Goal: Transaction & Acquisition: Download file/media

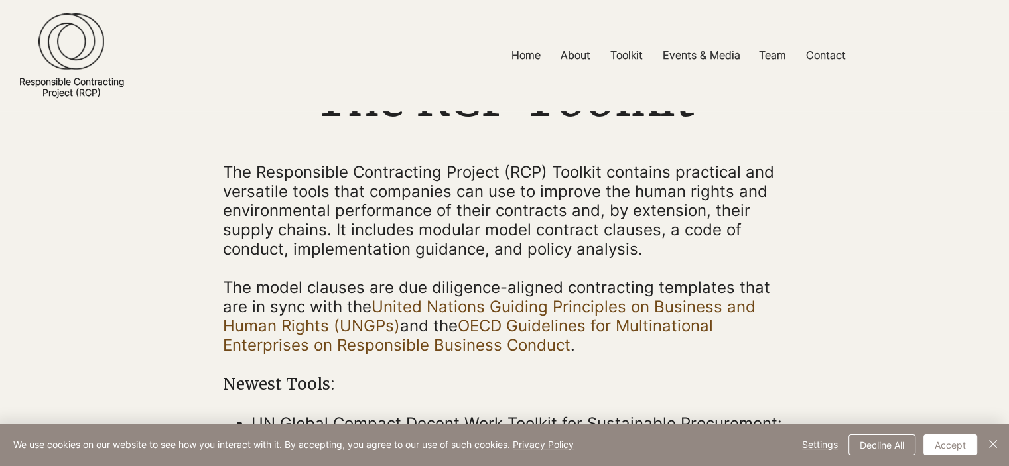
scroll to position [115, 0]
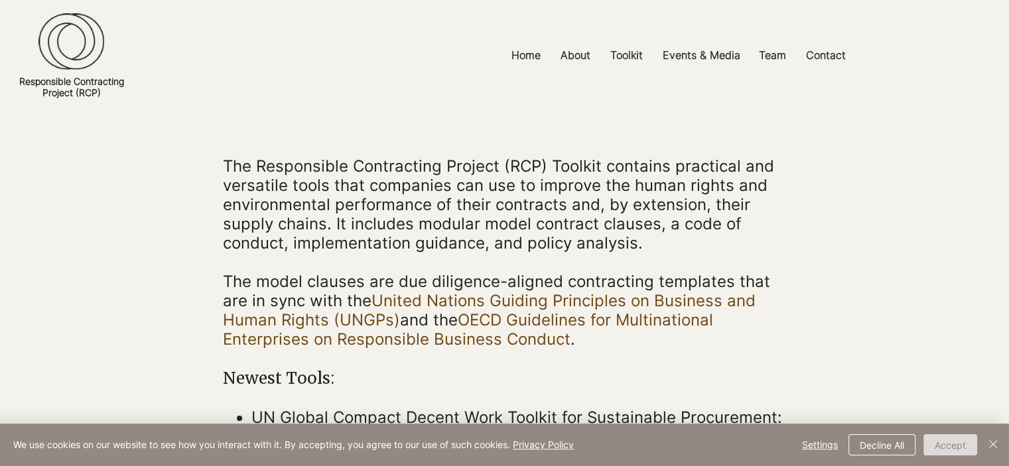
click at [942, 436] on button "Accept" at bounding box center [950, 445] width 54 height 21
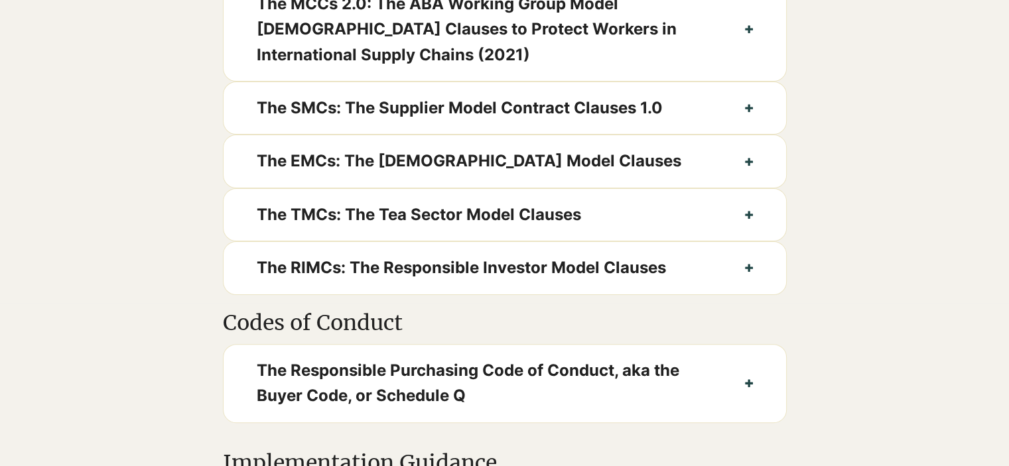
scroll to position [764, 0]
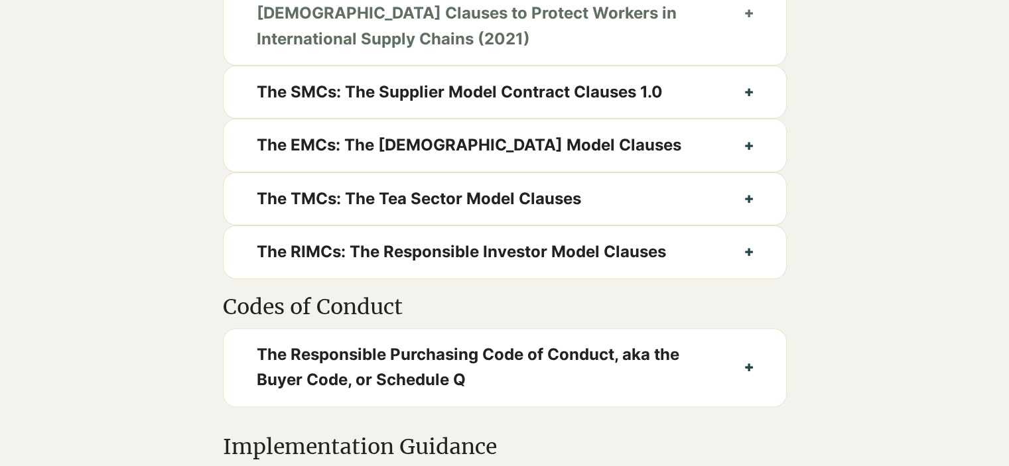
click at [750, 17] on icon "button" at bounding box center [749, 13] width 8 height 8
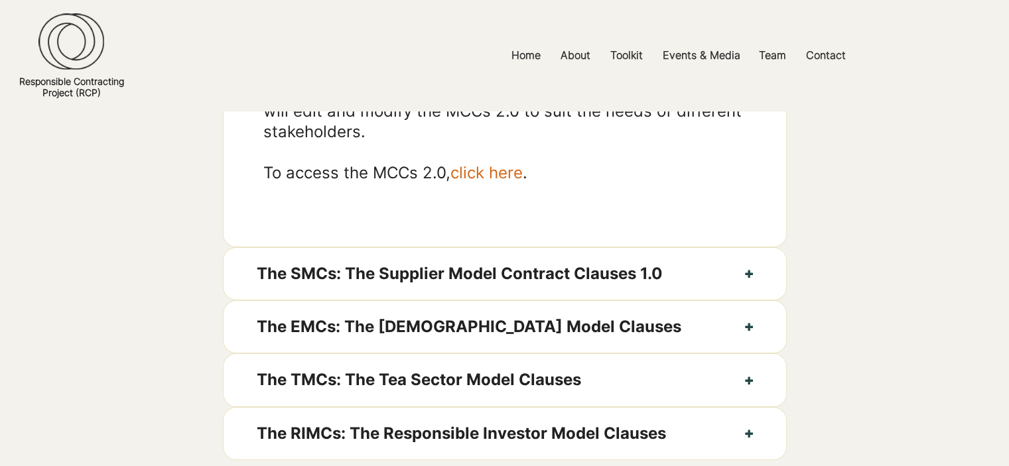
scroll to position [959, 0]
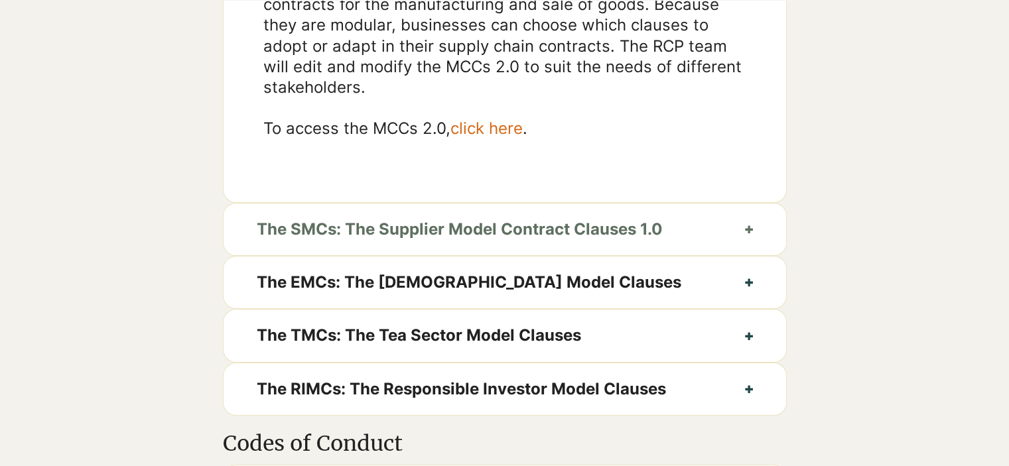
click at [747, 240] on button "The SMCs: The Supplier Model Contract Clauses 1.0" at bounding box center [505, 230] width 563 height 52
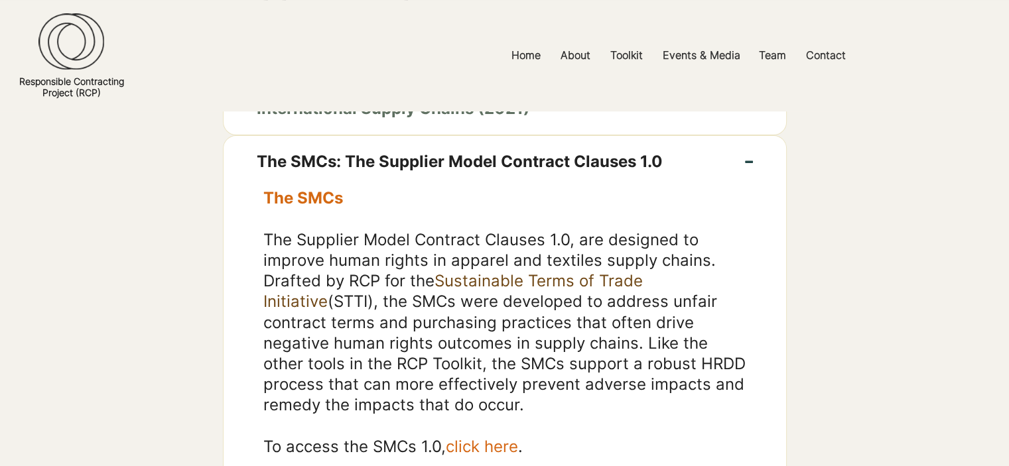
scroll to position [694, 0]
click at [643, 297] on link "Sustainable Terms of Trade Initiative" at bounding box center [452, 292] width 379 height 40
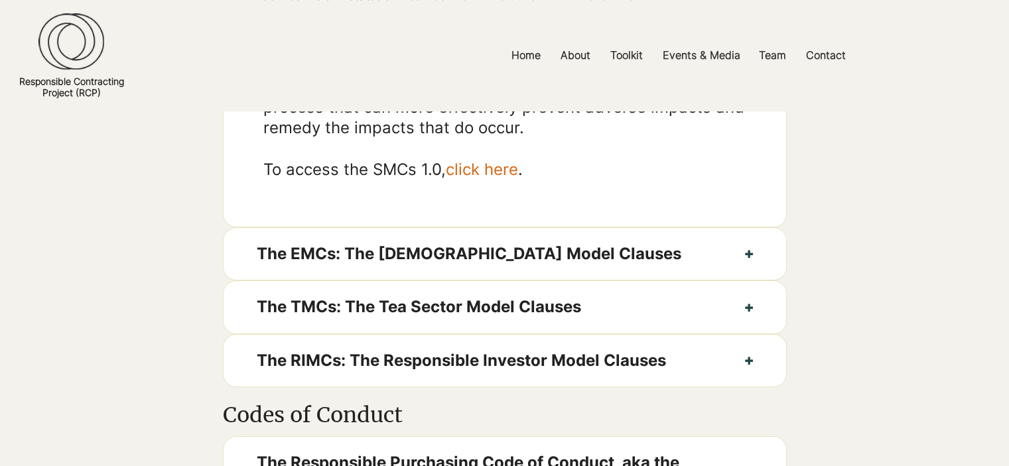
scroll to position [983, 0]
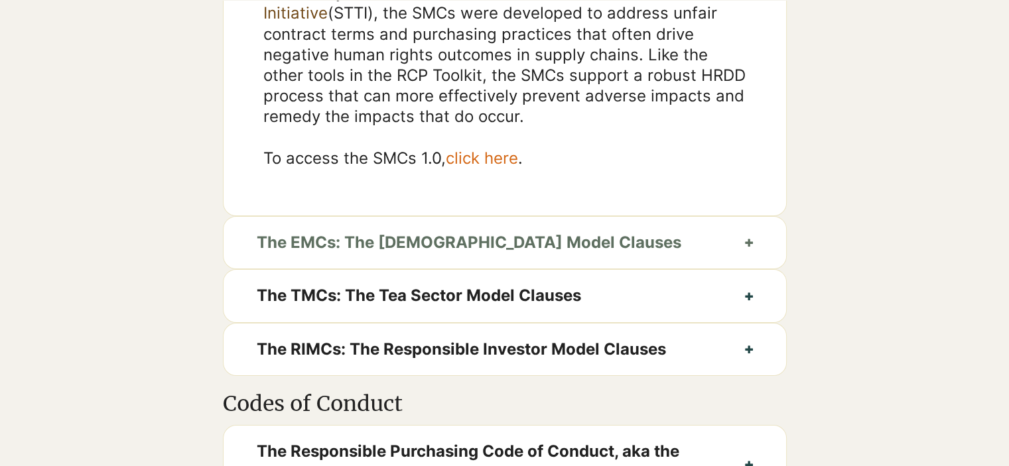
click at [748, 262] on button "The EMCs: The [DEMOGRAPHIC_DATA] Model Clauses" at bounding box center [505, 243] width 563 height 52
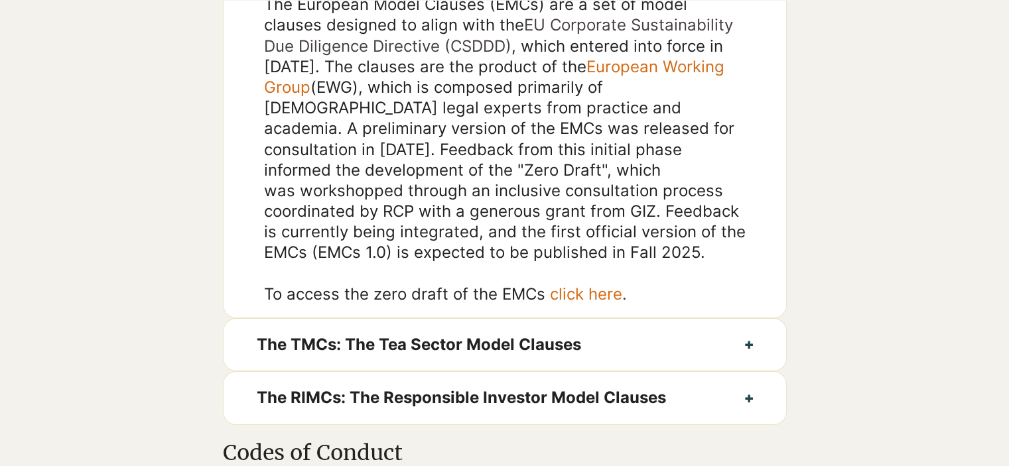
click at [574, 304] on link "click here" at bounding box center [586, 294] width 72 height 19
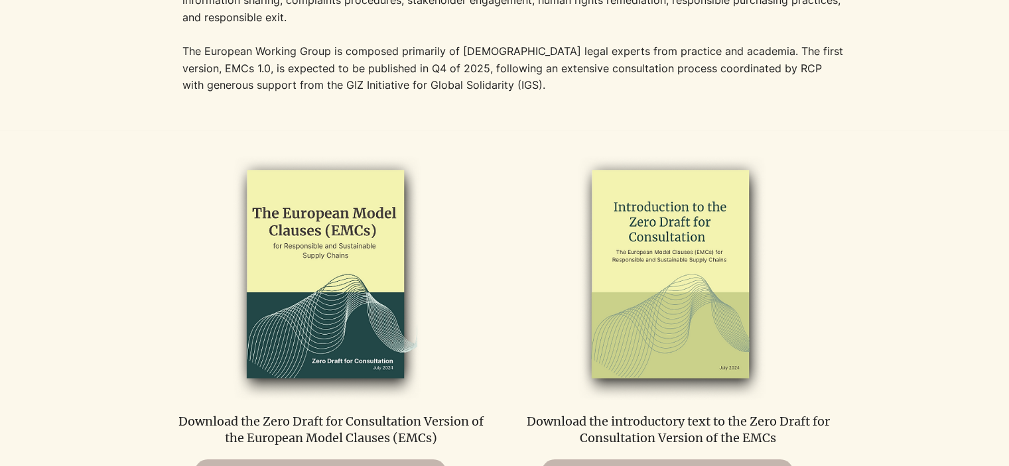
scroll to position [614, 0]
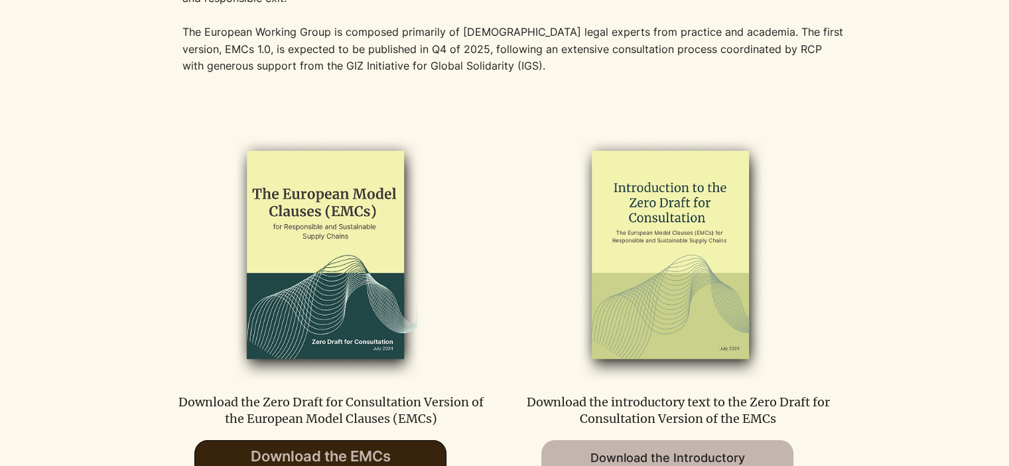
click at [299, 452] on span "Download the EMCs (PDF)" at bounding box center [321, 465] width 140 height 34
